Goal: Transaction & Acquisition: Purchase product/service

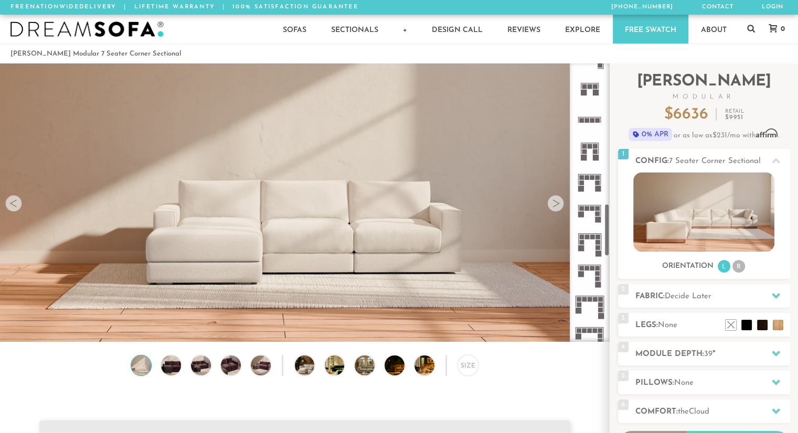
scroll to position [742, 0]
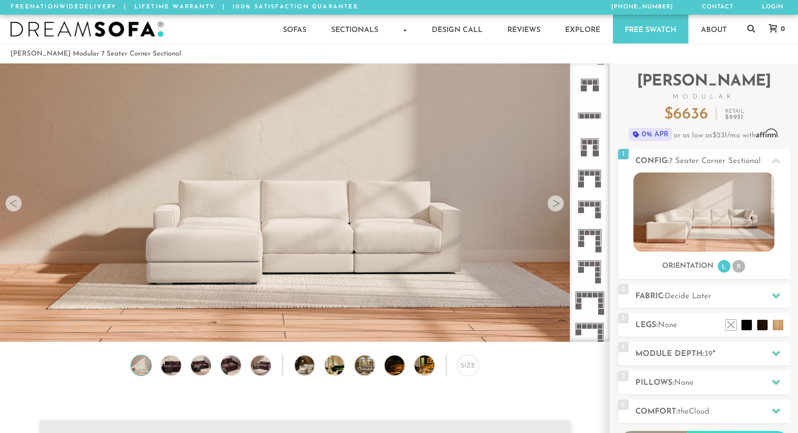
click at [590, 205] on rect at bounding box center [592, 204] width 5 height 5
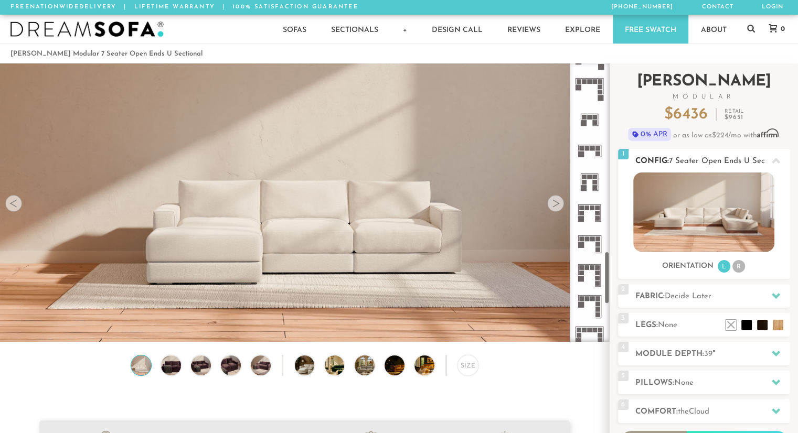
scroll to position [985, 0]
click at [738, 271] on li "R" at bounding box center [738, 266] width 13 height 13
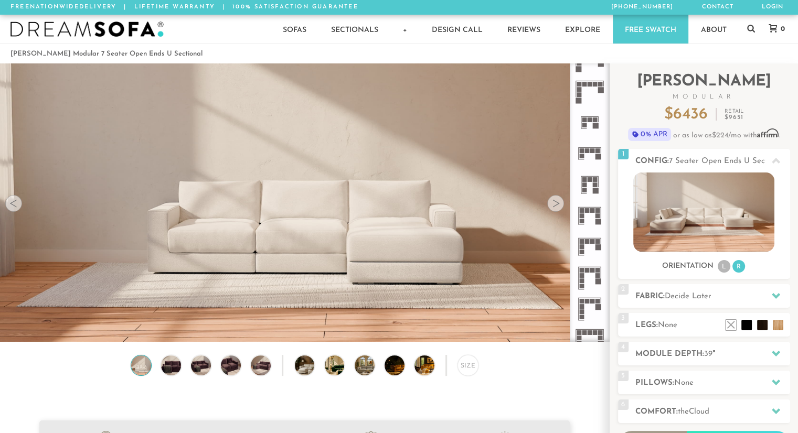
click at [558, 209] on div at bounding box center [555, 203] width 17 height 17
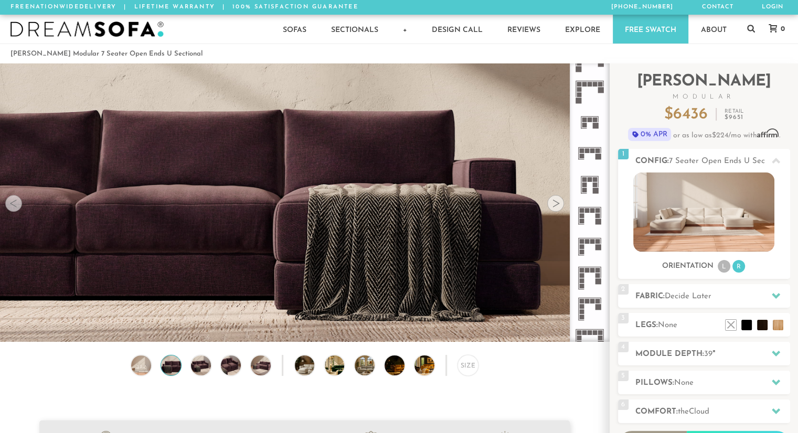
click at [558, 209] on div at bounding box center [555, 203] width 17 height 17
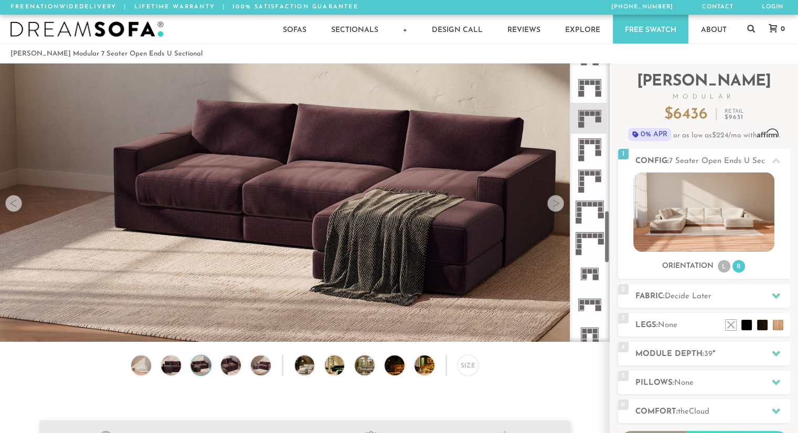
scroll to position [779, 0]
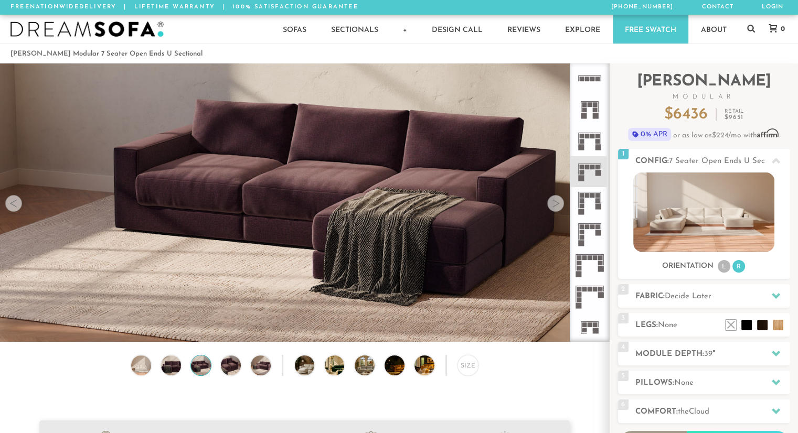
click at [596, 175] on rect at bounding box center [598, 173] width 6 height 6
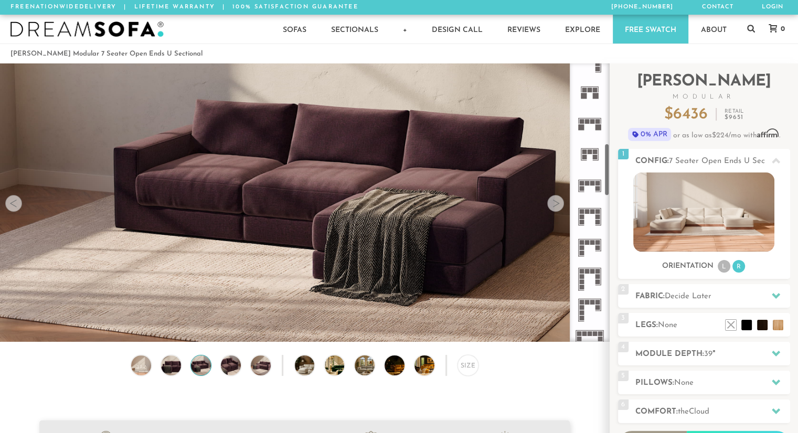
scroll to position [423, 0]
click at [585, 125] on icon at bounding box center [589, 123] width 31 height 31
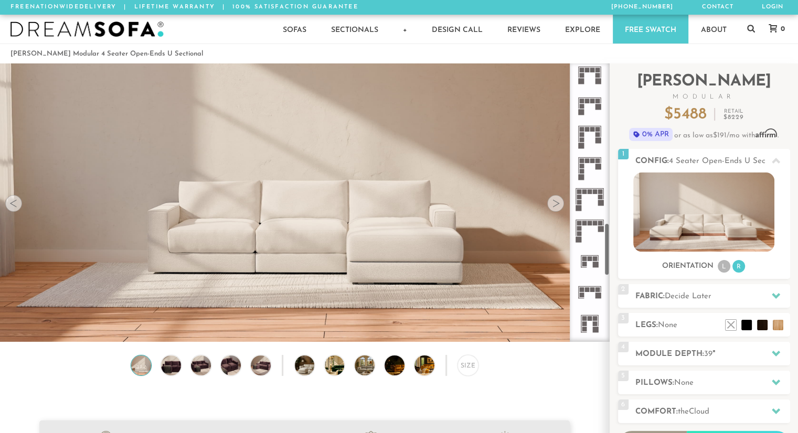
scroll to position [846, 0]
click at [596, 293] on rect at bounding box center [598, 296] width 6 height 6
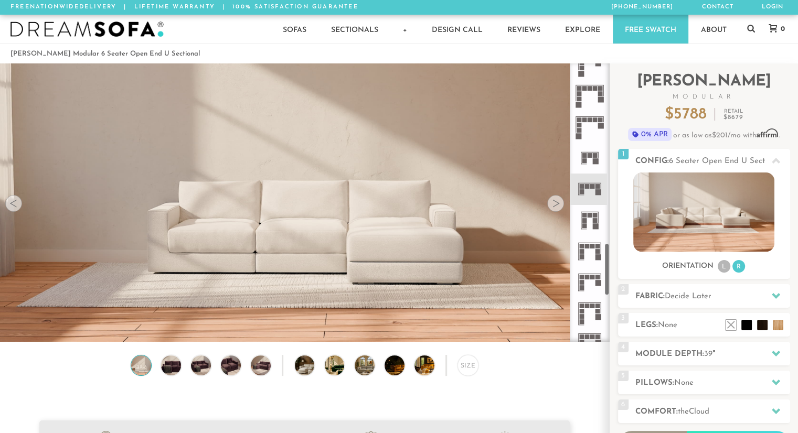
scroll to position [952, 0]
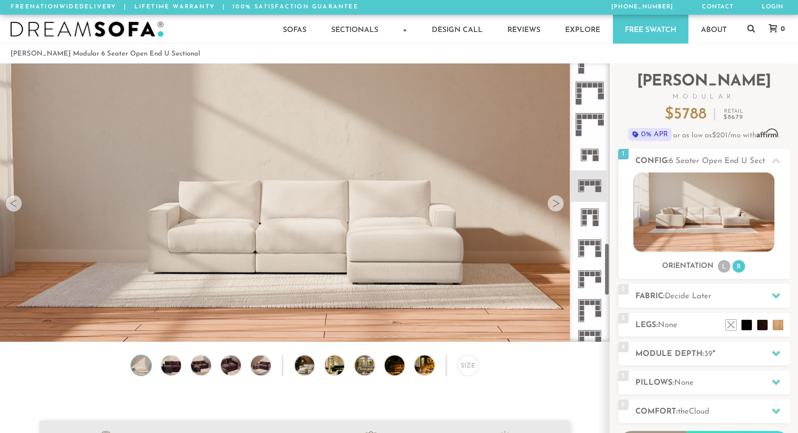
click at [596, 254] on rect at bounding box center [598, 254] width 6 height 6
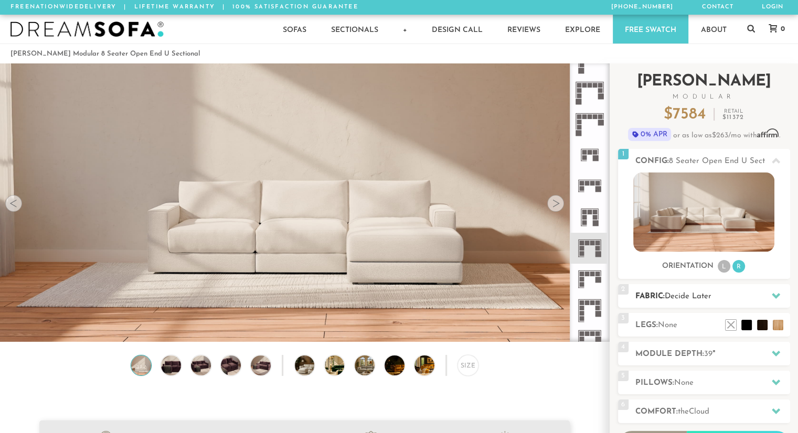
click at [769, 296] on div at bounding box center [776, 296] width 22 height 22
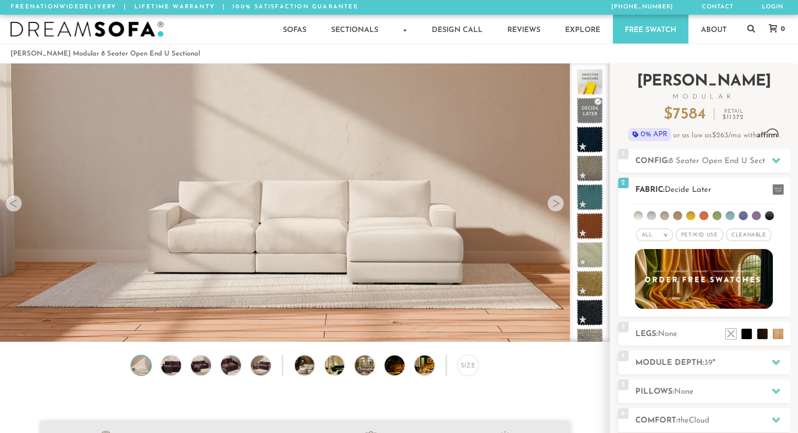
click at [718, 217] on li at bounding box center [716, 215] width 9 height 9
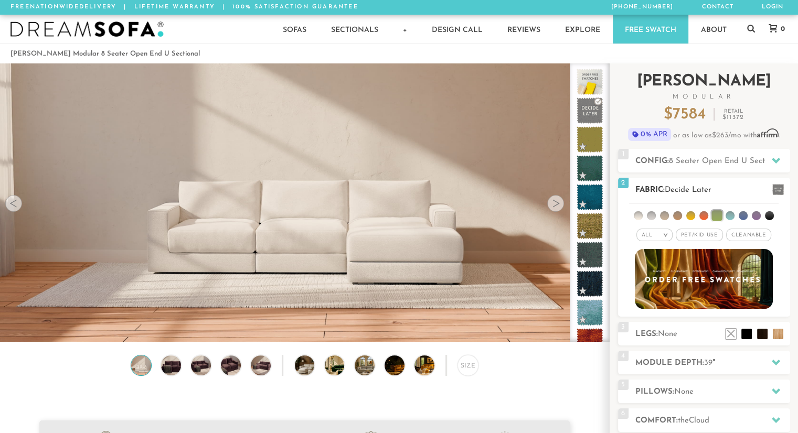
click at [705, 218] on li at bounding box center [703, 215] width 9 height 9
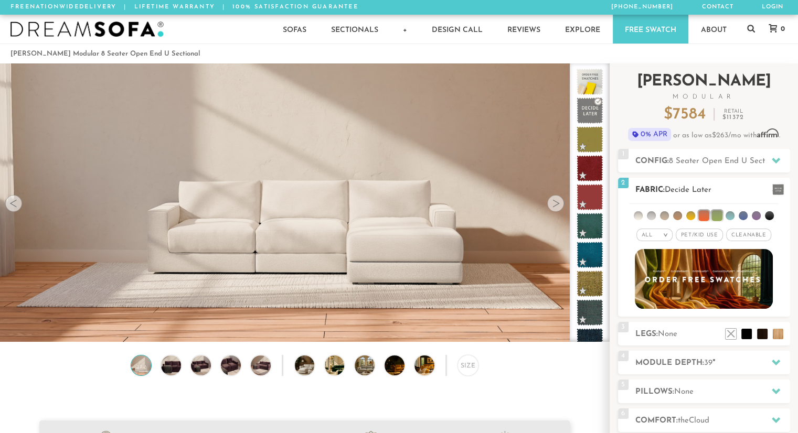
click at [667, 237] on em ">" at bounding box center [665, 234] width 8 height 5
click at [666, 231] on div "All >" at bounding box center [654, 235] width 36 height 13
click at [680, 219] on li at bounding box center [677, 215] width 9 height 9
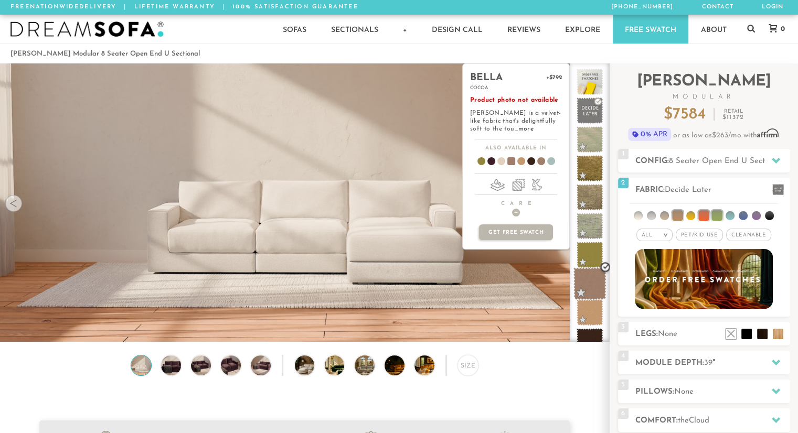
click at [597, 286] on span at bounding box center [589, 284] width 33 height 33
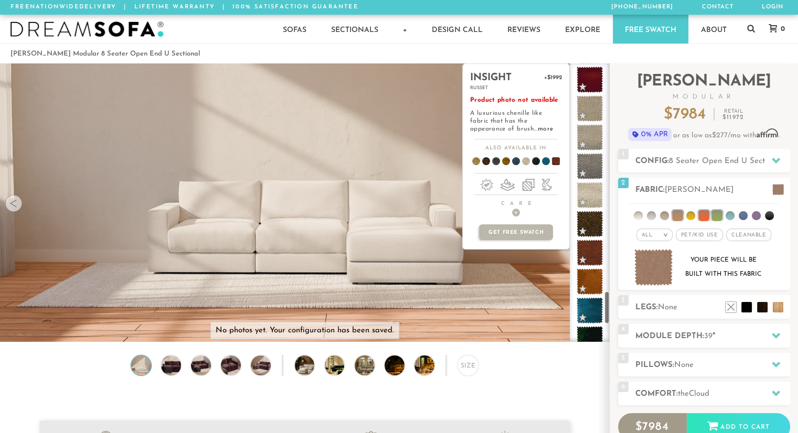
scroll to position [1917, 0]
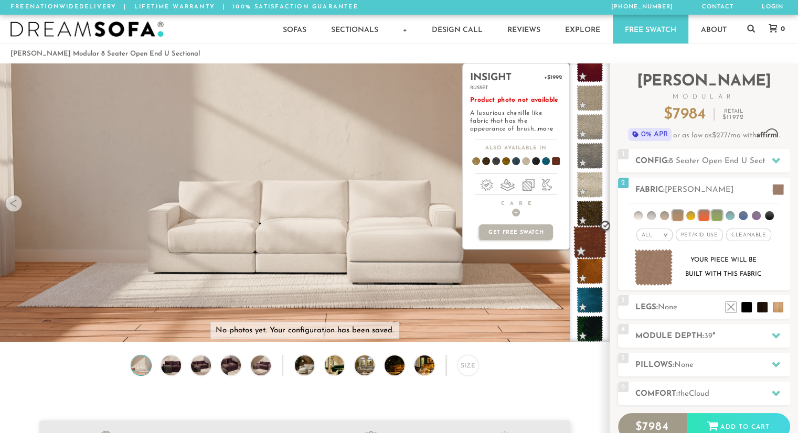
click at [587, 246] on span at bounding box center [589, 242] width 33 height 33
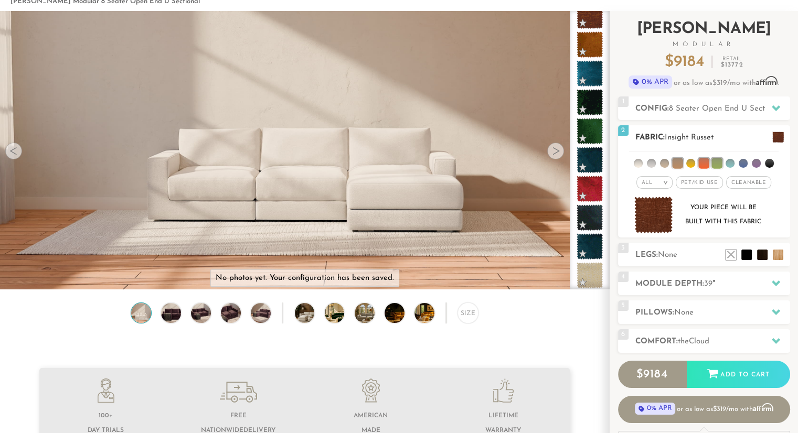
scroll to position [54, 0]
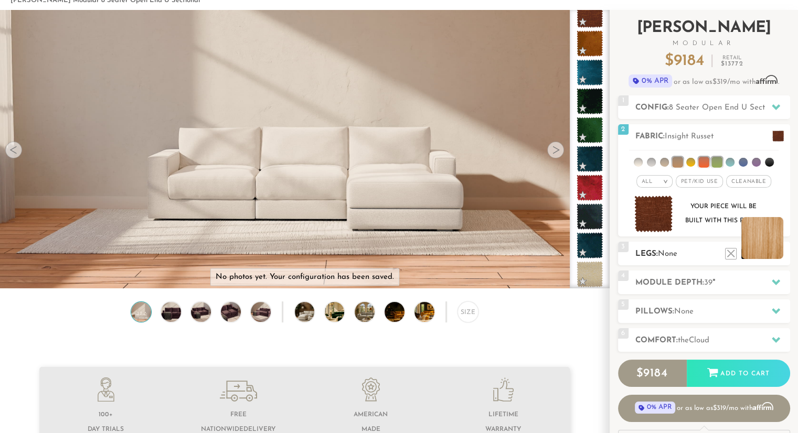
click at [774, 254] on li at bounding box center [762, 238] width 42 height 42
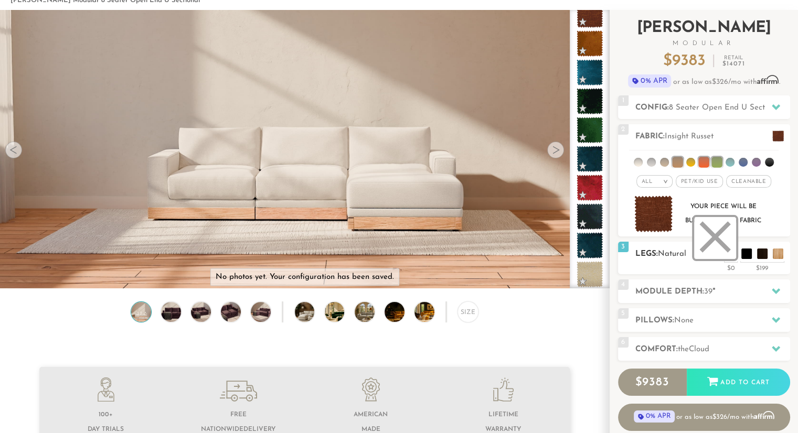
click at [731, 254] on li at bounding box center [715, 238] width 42 height 42
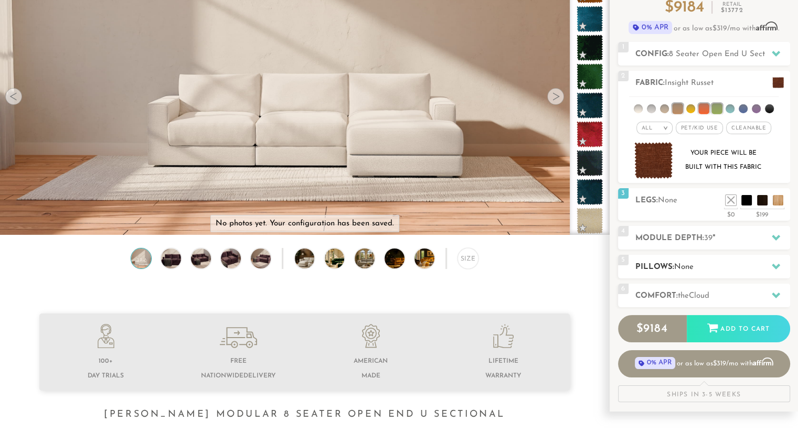
scroll to position [108, 0]
click at [733, 292] on h2 "Comfort: the Cloud" at bounding box center [712, 296] width 155 height 12
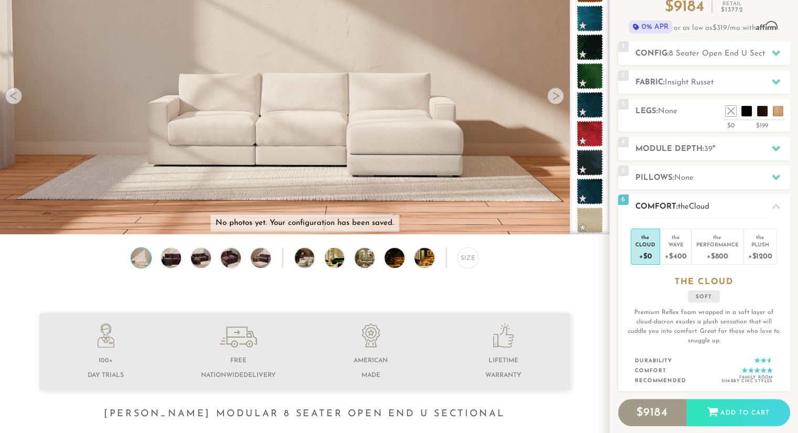
click at [723, 203] on h2 "Comfort: the Cloud" at bounding box center [712, 207] width 155 height 12
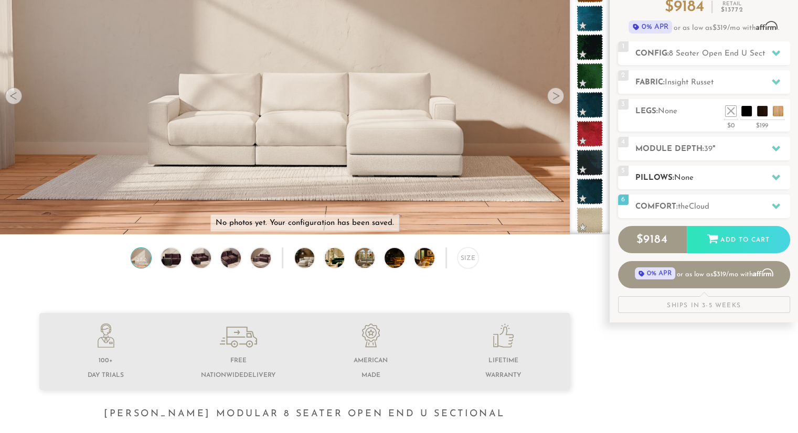
click at [719, 181] on h2 "Pillows: None" at bounding box center [712, 178] width 155 height 12
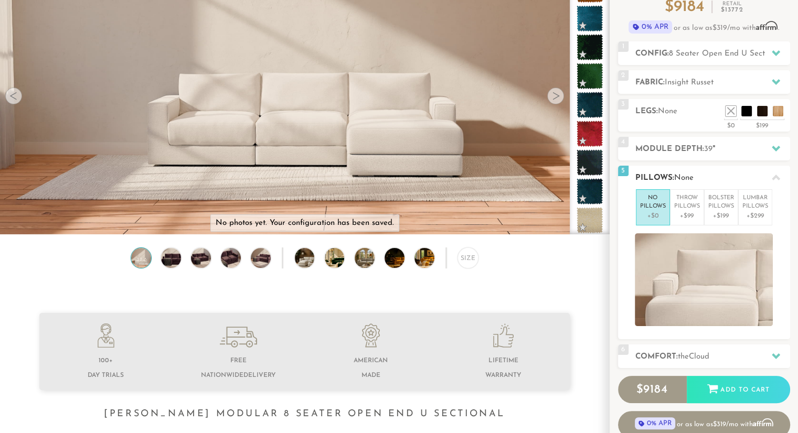
click at [719, 179] on h2 "Pillows: None" at bounding box center [712, 178] width 155 height 12
